Goal: Answer question/provide support

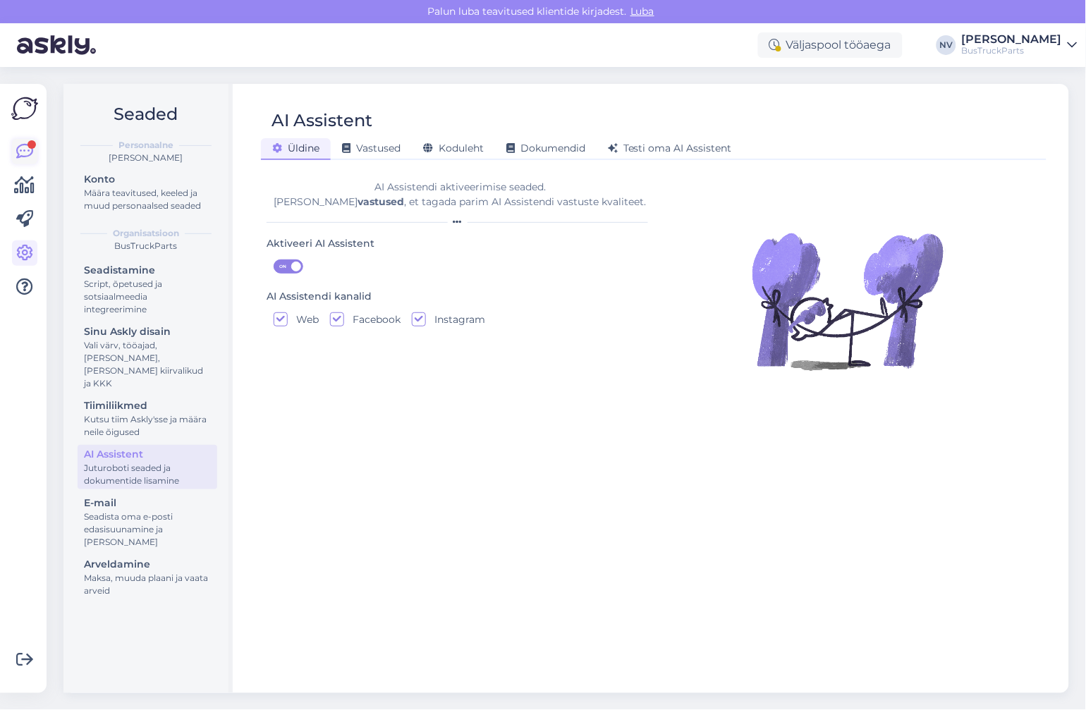
click at [12, 144] on link at bounding box center [24, 151] width 25 height 25
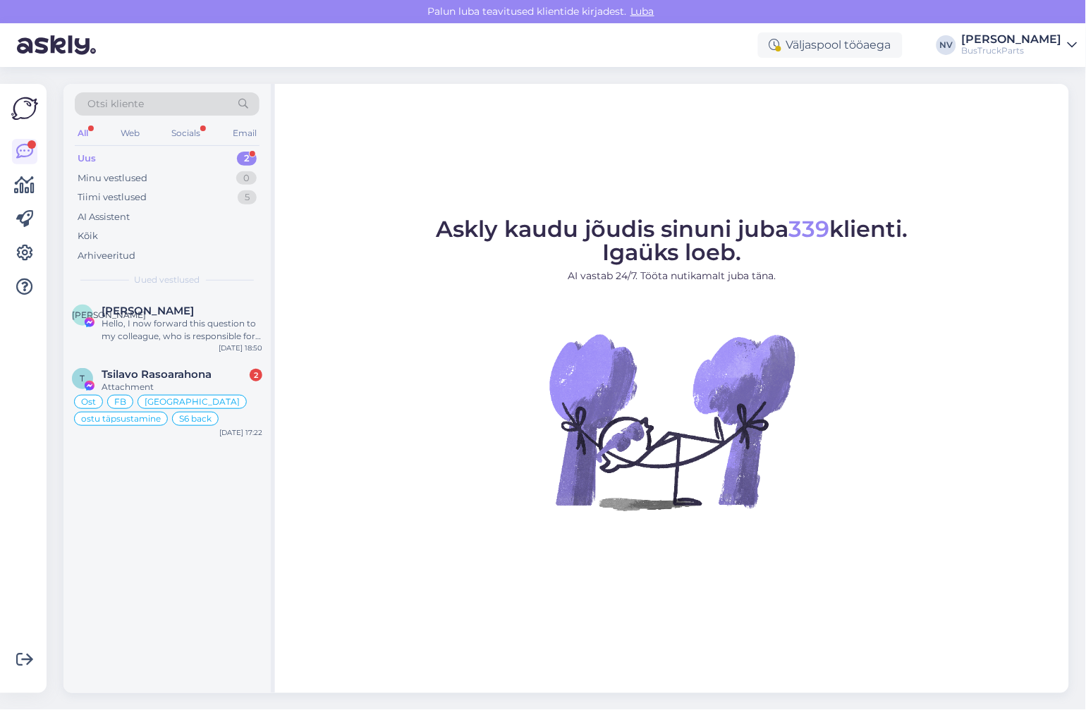
click at [89, 153] on div "Uus" at bounding box center [87, 159] width 18 height 14
click at [168, 312] on span "[PERSON_NAME]" at bounding box center [148, 311] width 92 height 13
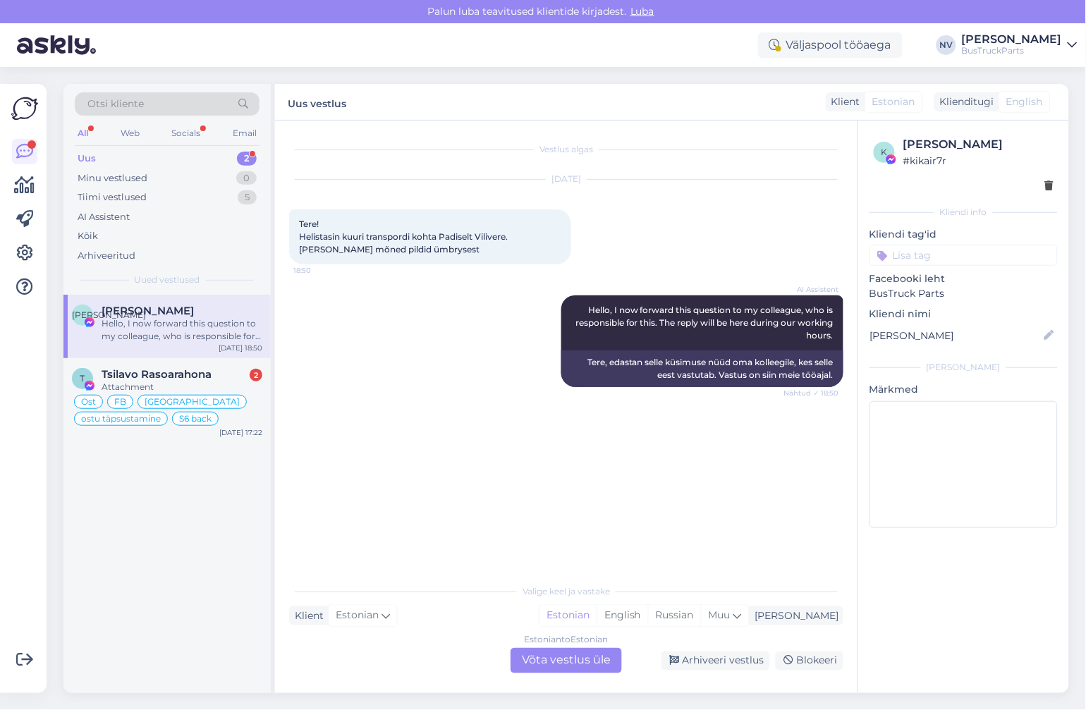
click at [575, 659] on div "Estonian to Estonian Võta vestlus üle" at bounding box center [565, 660] width 111 height 25
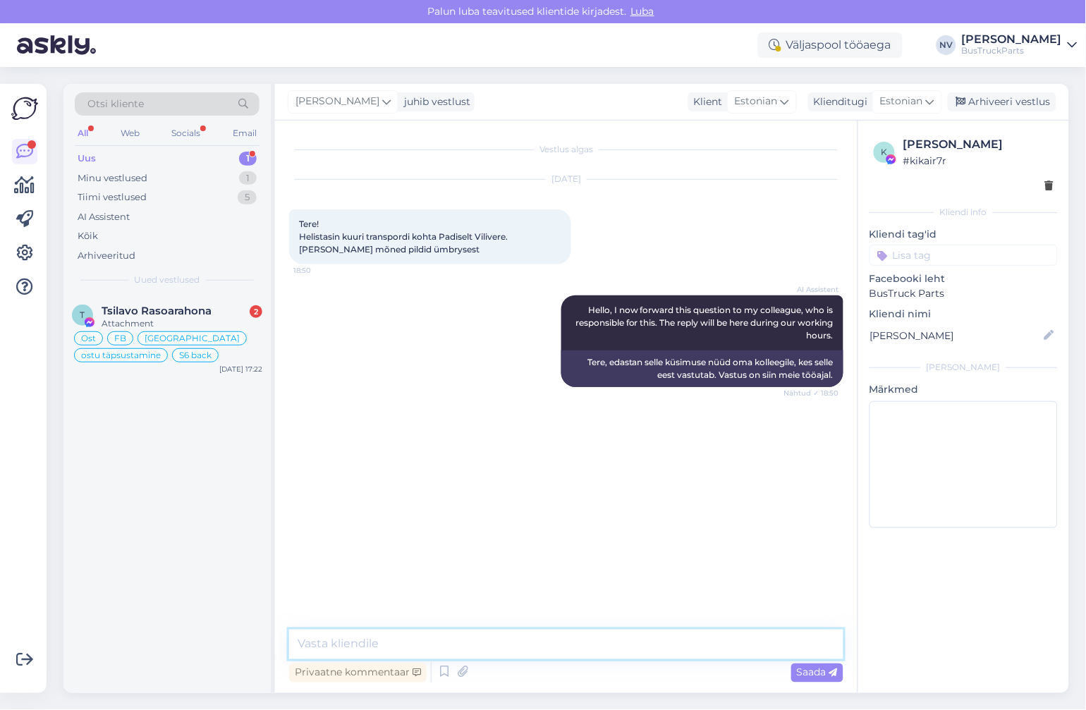
click at [410, 646] on textarea at bounding box center [566, 645] width 554 height 30
click at [492, 644] on textarea "Tere! Kuidas saame abiks olla? Mis see Teie küsimus meile on?" at bounding box center [566, 645] width 554 height 30
click at [592, 644] on textarea "Tere! Kuidas saame abiks olla? Mis see Teie küsimus meile on?" at bounding box center [566, 645] width 554 height 30
type textarea "Tere! Kuidas saame abiks olla? Mis see Teie küsimus [PERSON_NAME] on?"
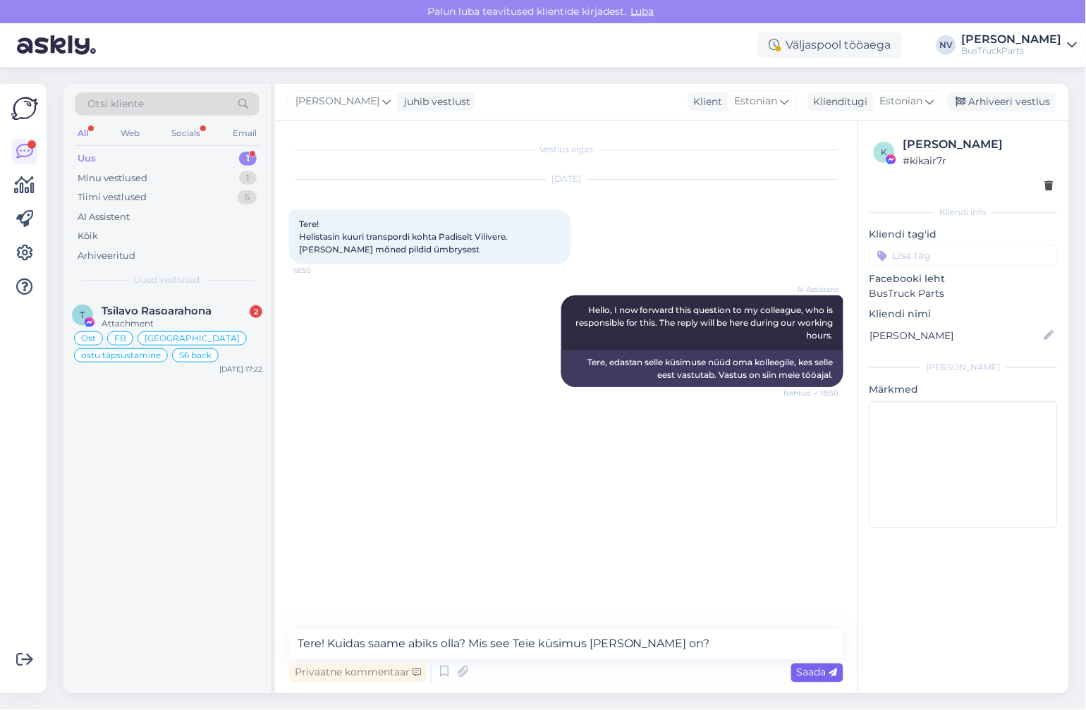
click at [818, 676] on span "Saada" at bounding box center [817, 672] width 41 height 13
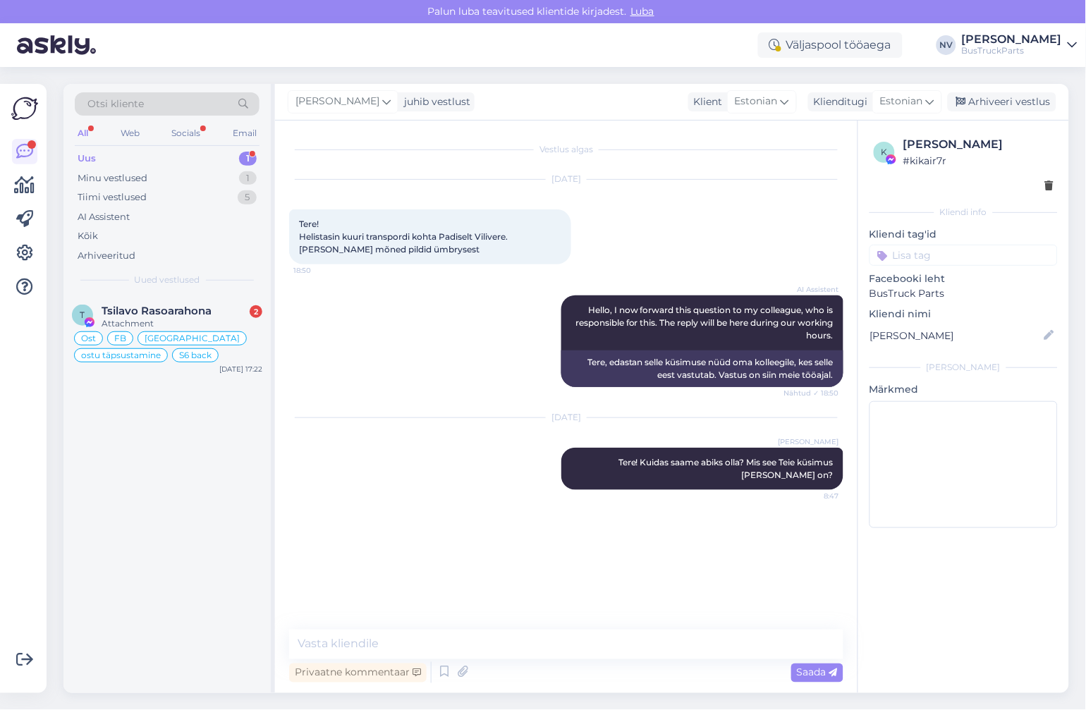
click at [907, 255] on input at bounding box center [963, 255] width 188 height 21
type input "FB"
click at [959, 288] on span "FB" at bounding box center [963, 292] width 12 height 8
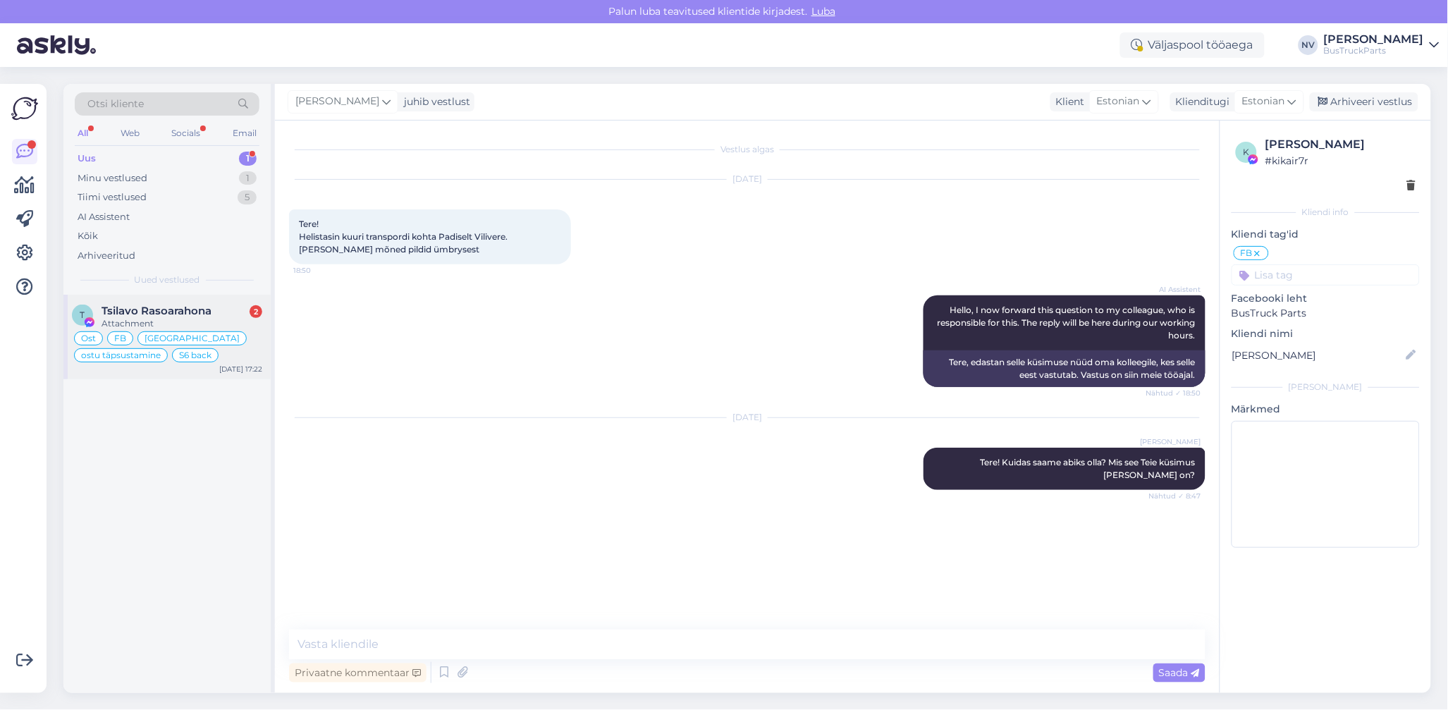
click at [169, 319] on div "Attachment" at bounding box center [182, 323] width 161 height 13
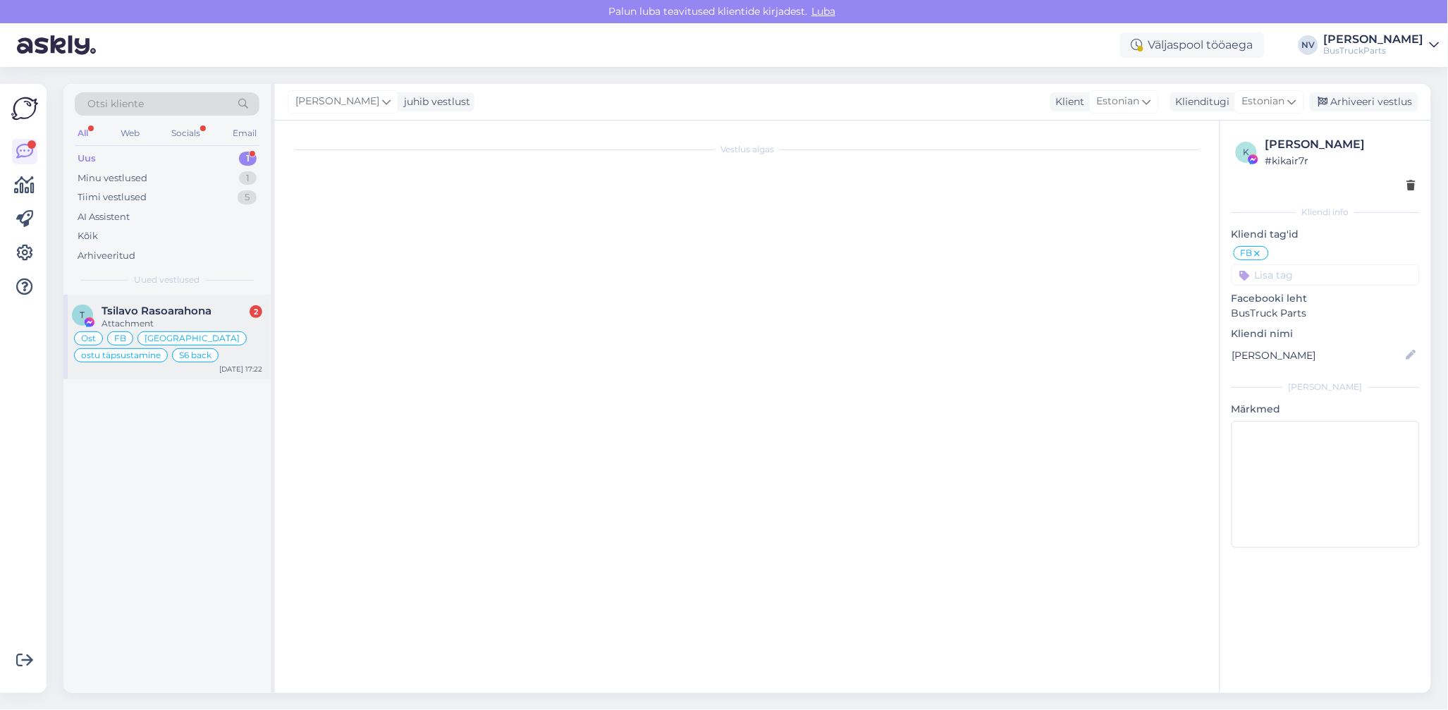
type textarea "Assistenti ei saa panna virtuaalse osa kohta teisiti vastama. Kuna juhtumeid on…"
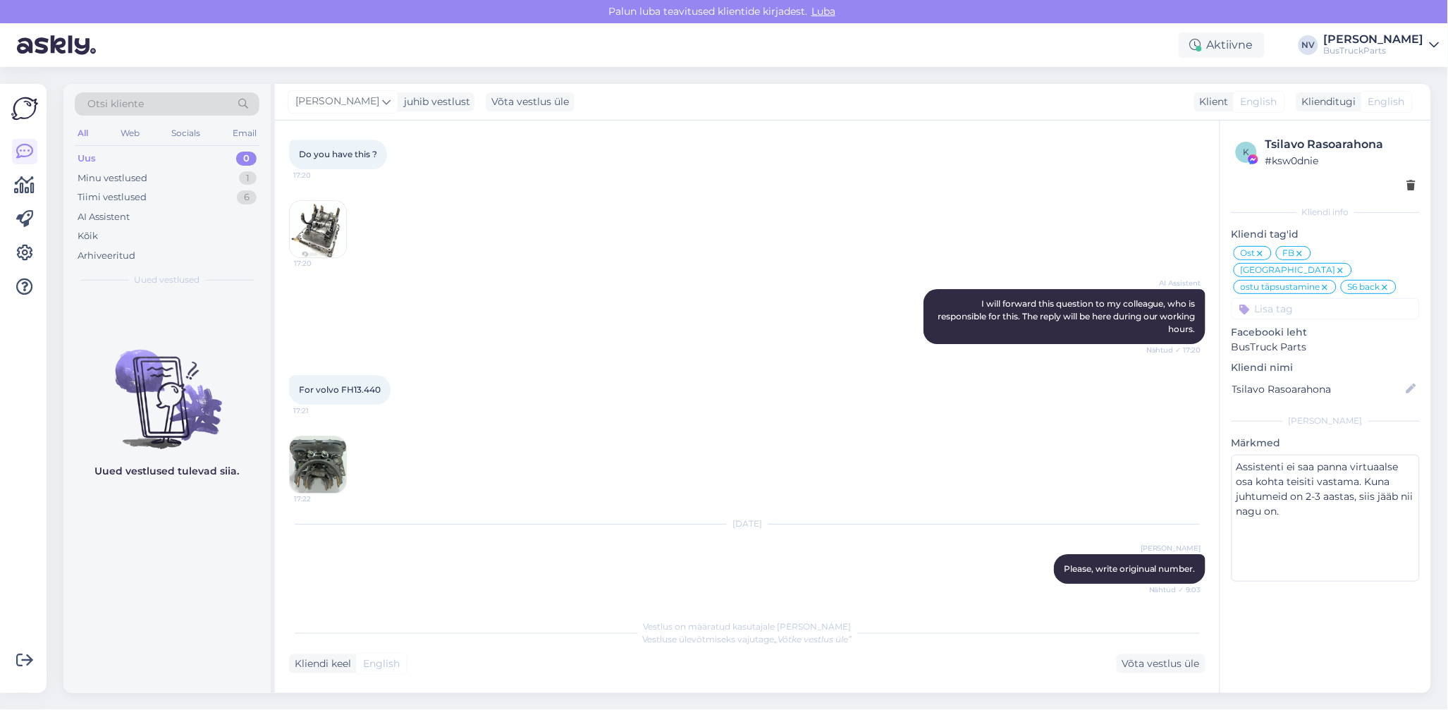
scroll to position [6678, 0]
click at [115, 178] on div "Minu vestlused" at bounding box center [113, 178] width 70 height 14
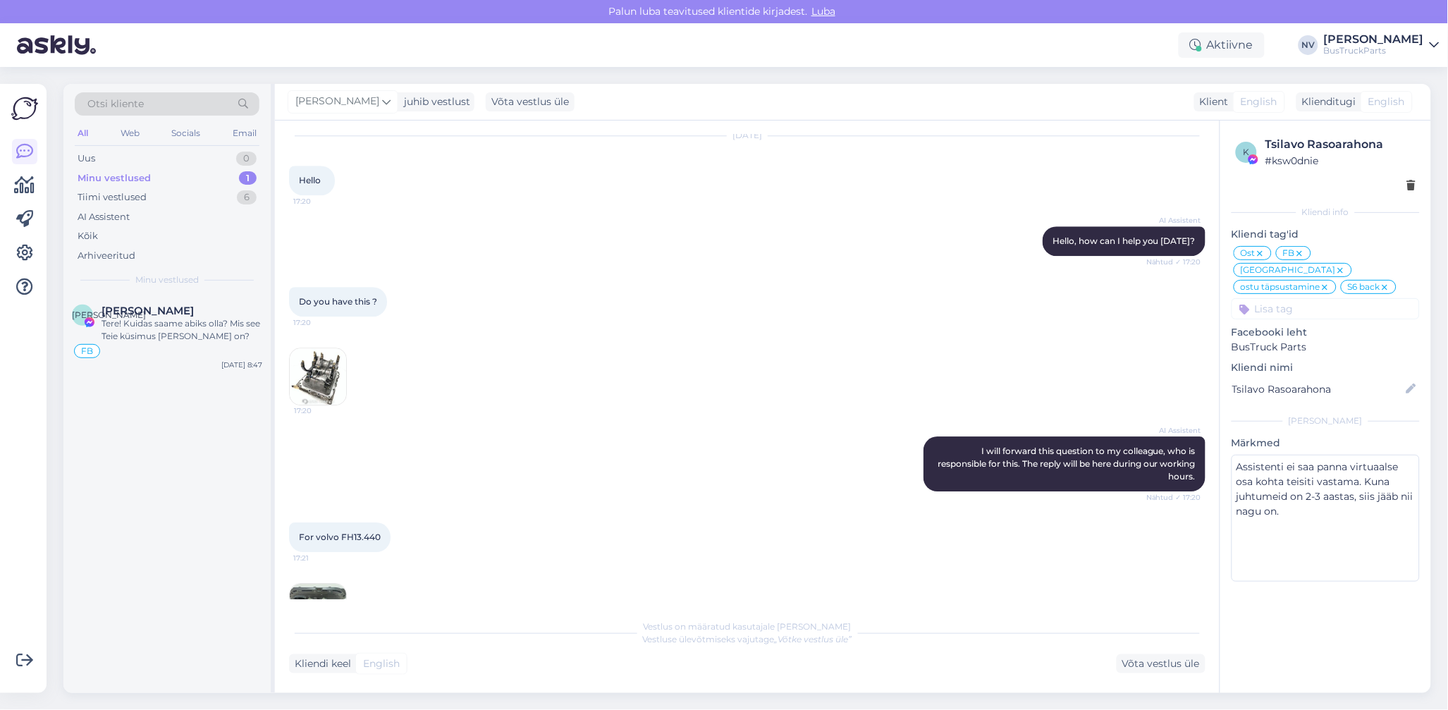
scroll to position [6395, 0]
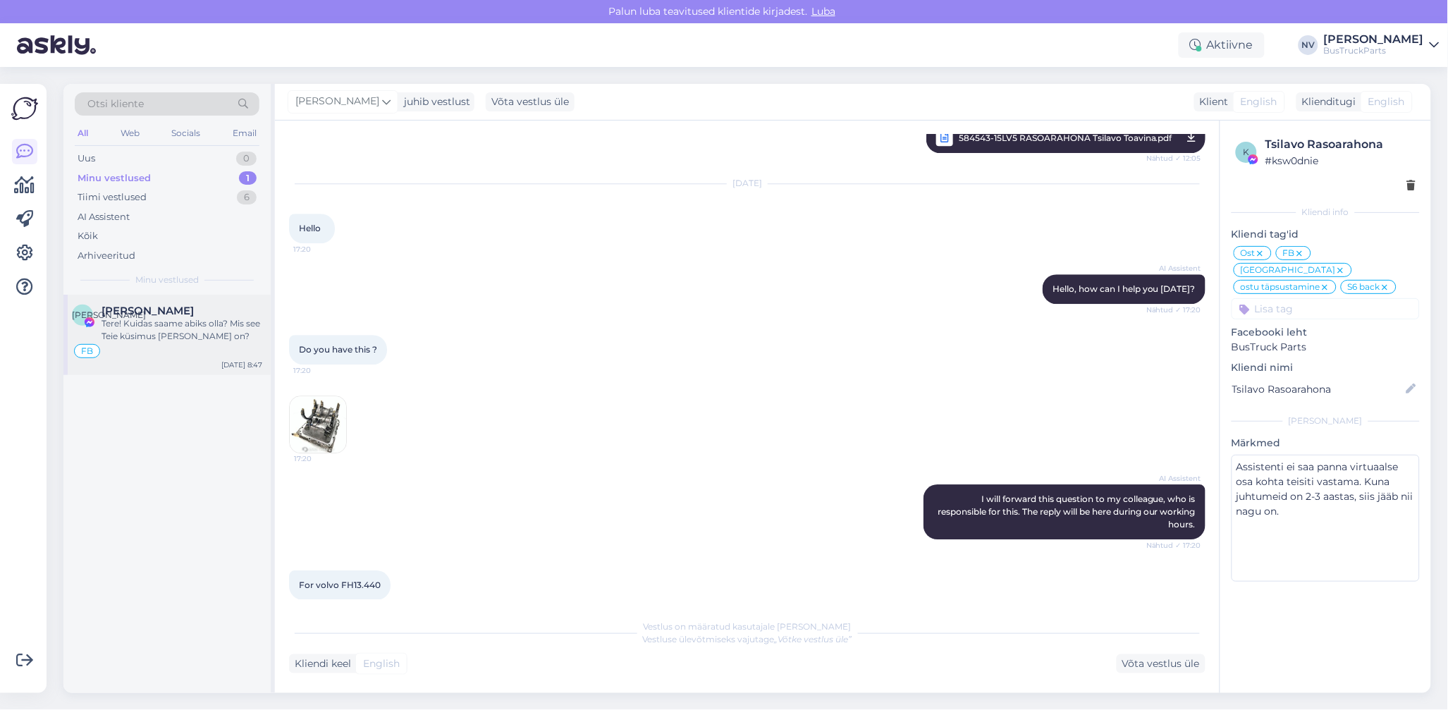
click at [176, 326] on div "Tere! Kuidas saame abiks olla? Mis see Teie küsimus [PERSON_NAME] on?" at bounding box center [182, 329] width 161 height 25
